Goal: Information Seeking & Learning: Find specific fact

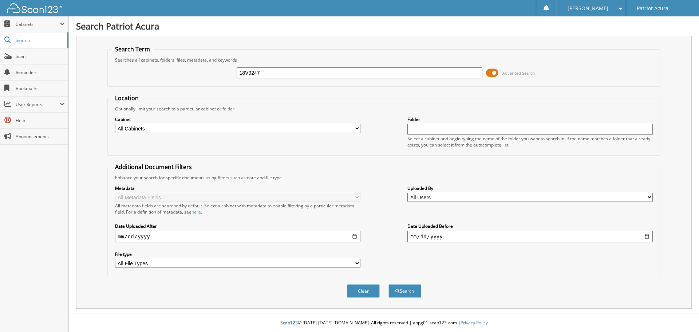
type input "18V9247"
click at [389, 284] on button "Search" at bounding box center [405, 290] width 33 height 13
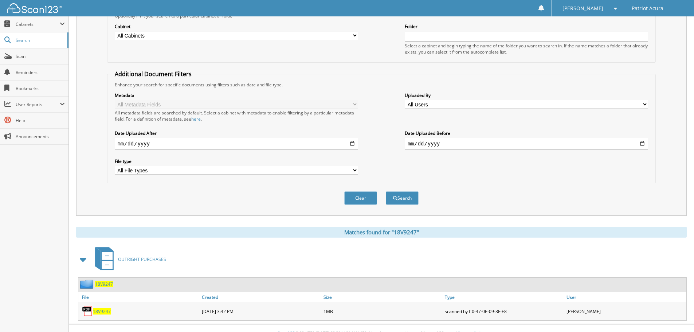
scroll to position [104, 0]
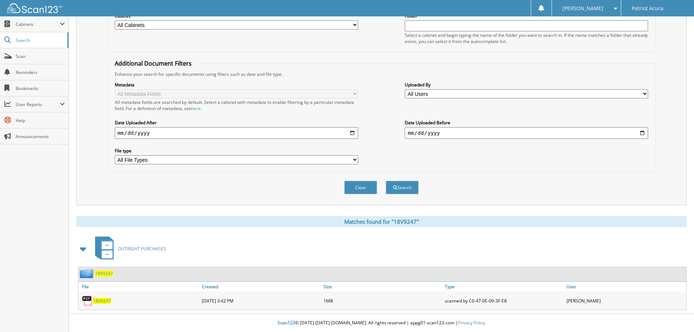
click at [98, 302] on span "18V9247" at bounding box center [102, 301] width 18 height 6
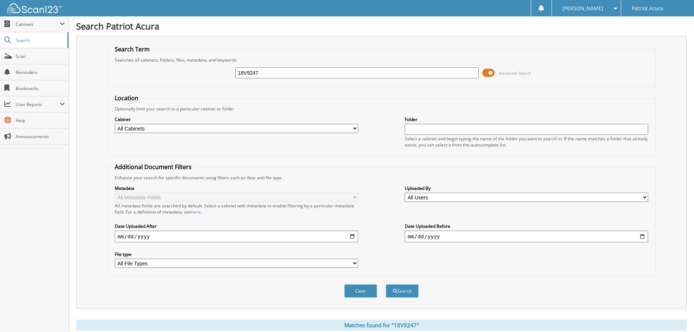
click at [301, 71] on input "18V9247" at bounding box center [356, 72] width 243 height 11
paste input "9P0440"
type input "19P0440"
click at [386, 284] on button "Search" at bounding box center [402, 290] width 33 height 13
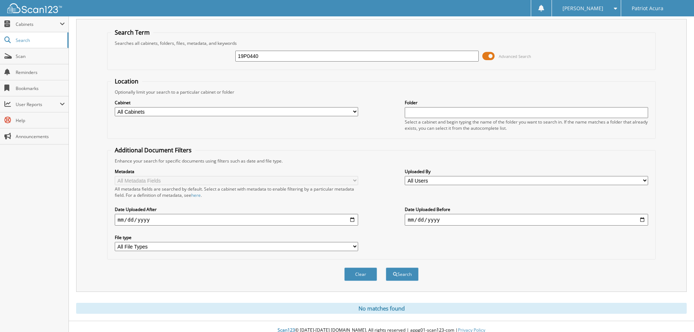
scroll to position [24, 0]
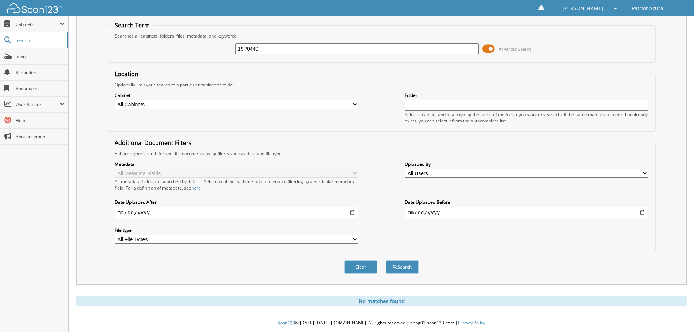
click at [250, 49] on input "19P0440" at bounding box center [356, 48] width 243 height 11
paste input "20P0934"
type input "20P0934"
click at [399, 271] on button "Search" at bounding box center [402, 266] width 33 height 13
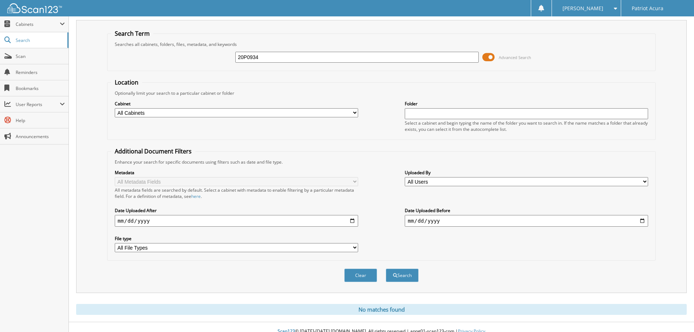
scroll to position [24, 0]
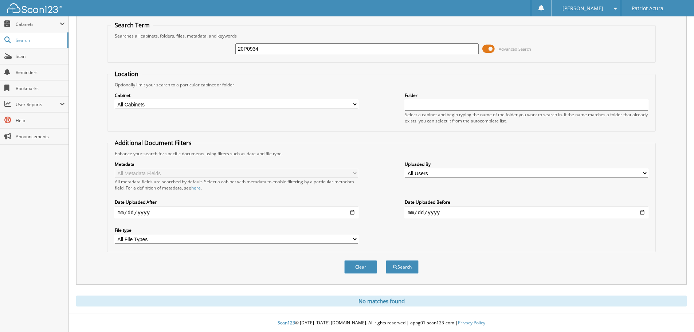
click at [255, 47] on input "20P0934" at bounding box center [356, 48] width 243 height 11
paste input "V0677"
type input "20V0677"
click at [412, 268] on button "Search" at bounding box center [402, 266] width 33 height 13
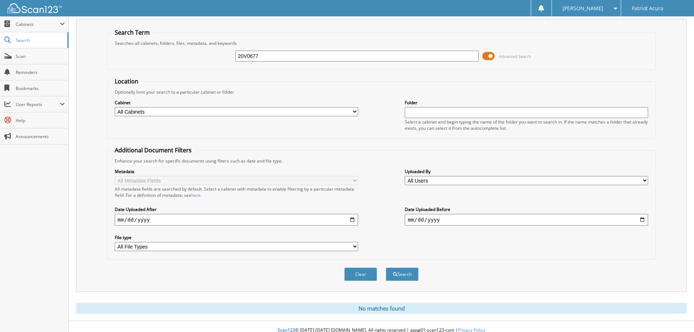
scroll to position [24, 0]
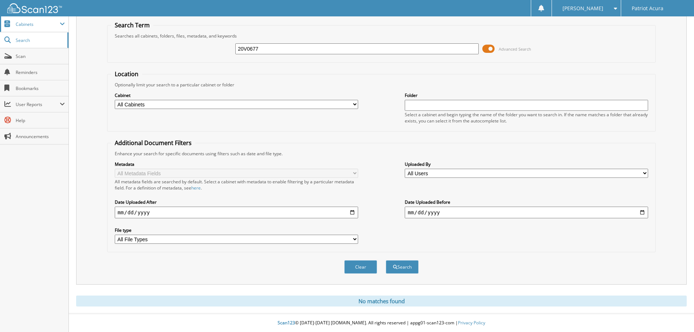
click at [35, 21] on span "Cabinets" at bounding box center [38, 24] width 44 height 6
click at [316, 40] on div "20V0677 Advanced Search" at bounding box center [381, 49] width 540 height 20
click at [318, 47] on input "20V0677" at bounding box center [356, 48] width 243 height 11
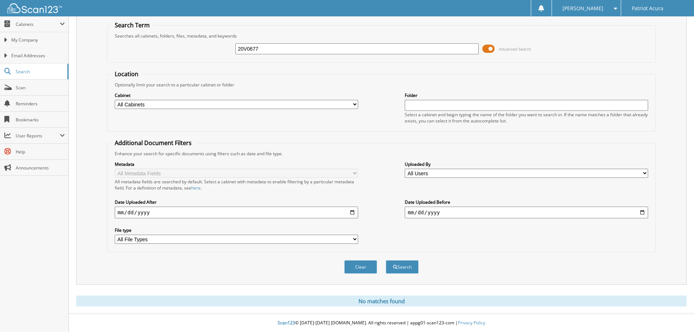
paste input "TL000601A"
type input "TL000601A"
click at [386, 260] on button "Search" at bounding box center [402, 266] width 33 height 13
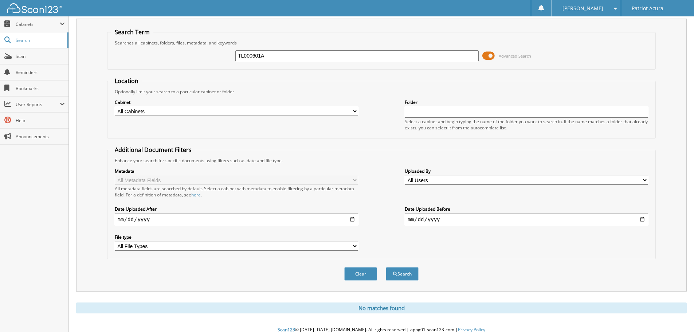
scroll to position [24, 0]
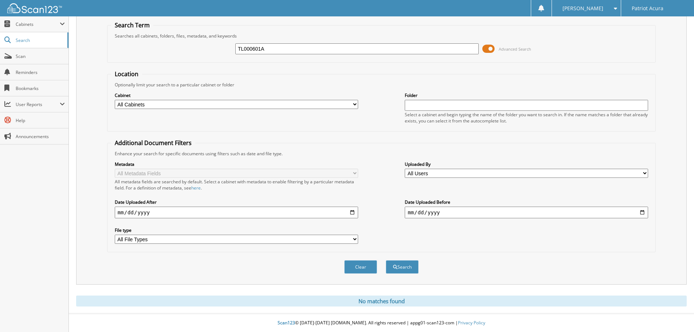
click at [333, 50] on input "TL000601A" at bounding box center [356, 48] width 243 height 11
type input "40787"
click at [386, 260] on button "Search" at bounding box center [402, 266] width 33 height 13
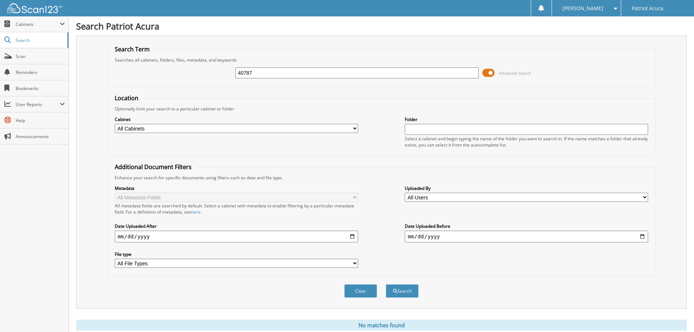
click at [276, 67] on input "40787" at bounding box center [356, 72] width 243 height 11
type input "40787"
click at [386, 284] on button "Search" at bounding box center [402, 290] width 33 height 13
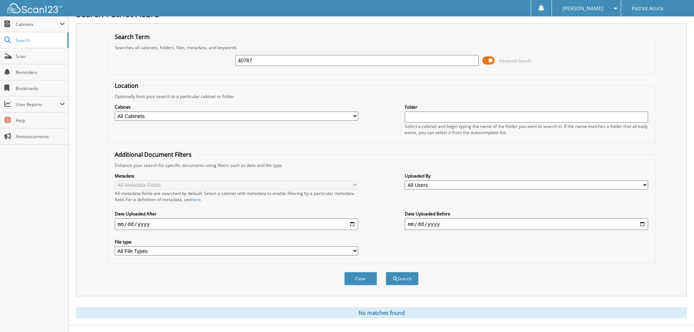
scroll to position [24, 0]
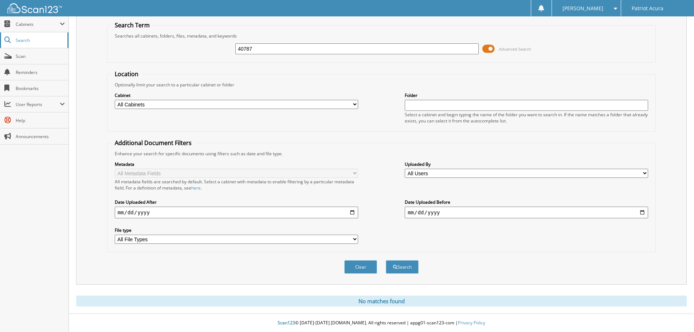
click at [31, 37] on span "Search" at bounding box center [40, 40] width 48 height 6
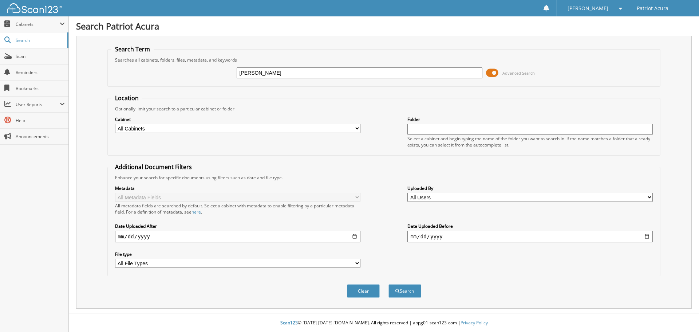
type input "kinney"
click at [389, 284] on button "Search" at bounding box center [405, 290] width 33 height 13
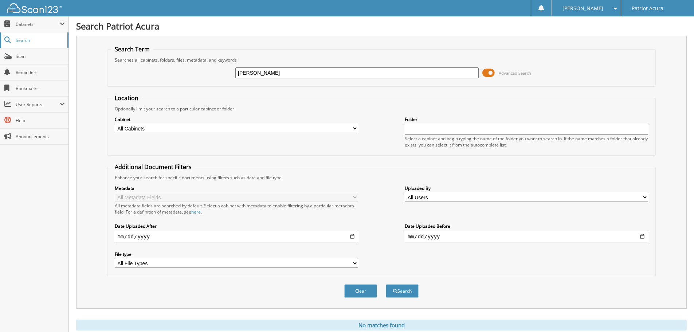
click at [29, 37] on span "Search" at bounding box center [40, 40] width 48 height 6
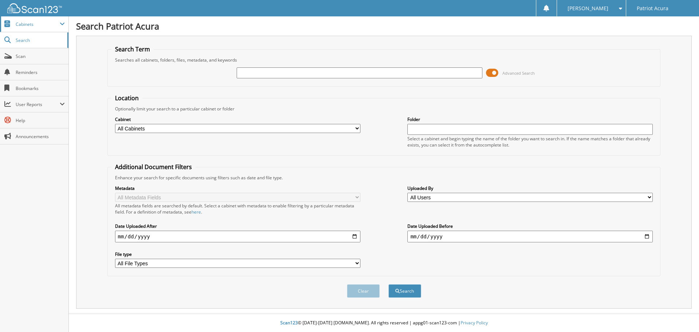
click at [29, 22] on span "Cabinets" at bounding box center [38, 24] width 44 height 6
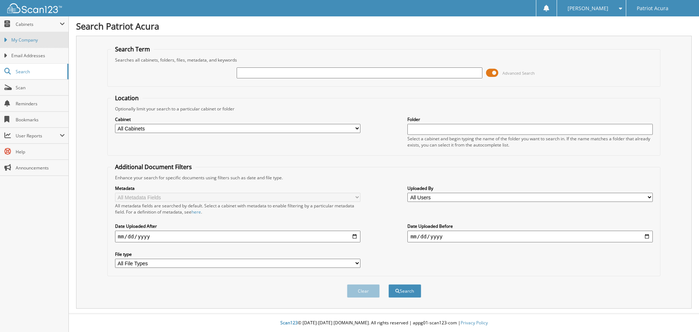
click at [20, 38] on span "My Company" at bounding box center [38, 40] width 54 height 7
